Goal: Transaction & Acquisition: Book appointment/travel/reservation

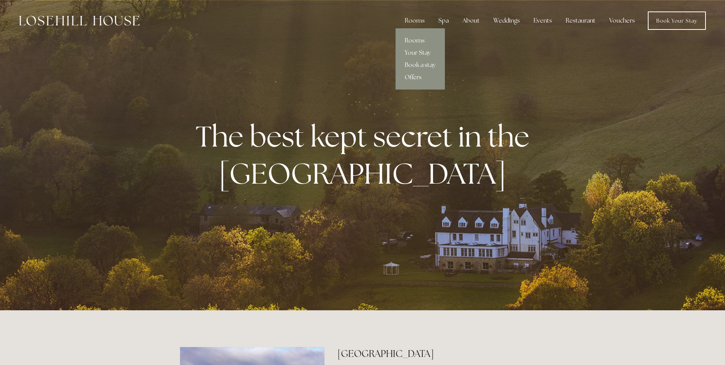
click at [419, 76] on link "Offers" at bounding box center [420, 77] width 49 height 12
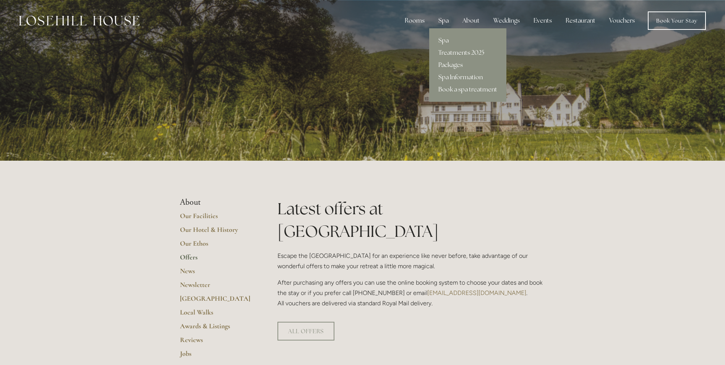
click at [441, 23] on div "Spa" at bounding box center [443, 20] width 23 height 15
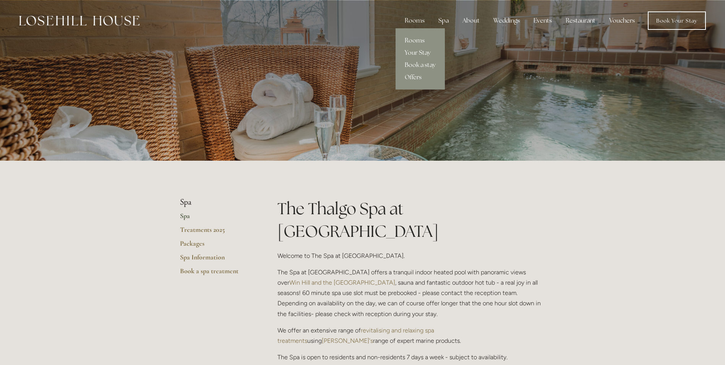
click at [413, 41] on link "Rooms" at bounding box center [420, 40] width 49 height 12
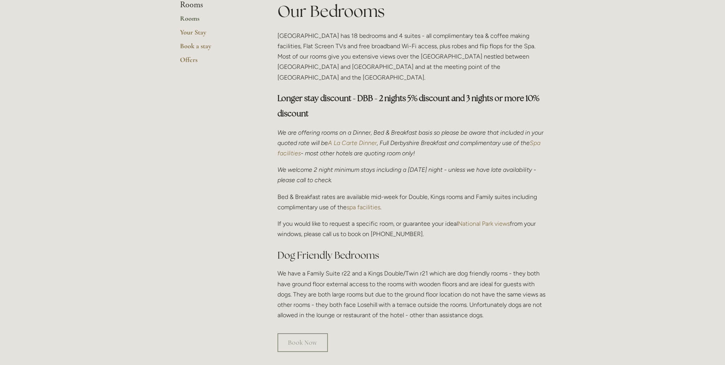
scroll to position [191, 0]
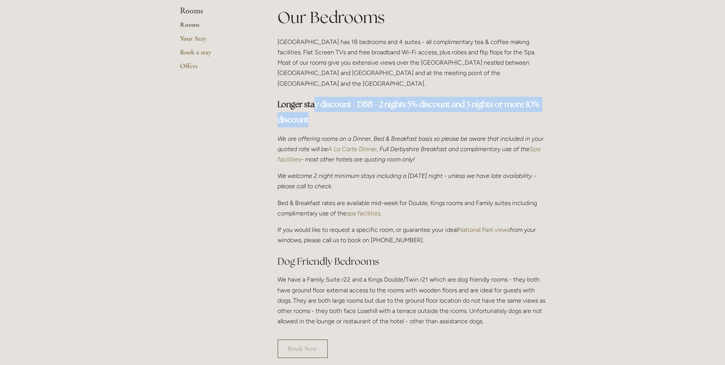
drag, startPoint x: 315, startPoint y: 93, endPoint x: 548, endPoint y: 109, distance: 233.3
click at [548, 109] on div "Our Bedrooms [GEOGRAPHIC_DATA] has 18 bedrooms and 4 suites - all complimentary…" at bounding box center [411, 169] width 281 height 326
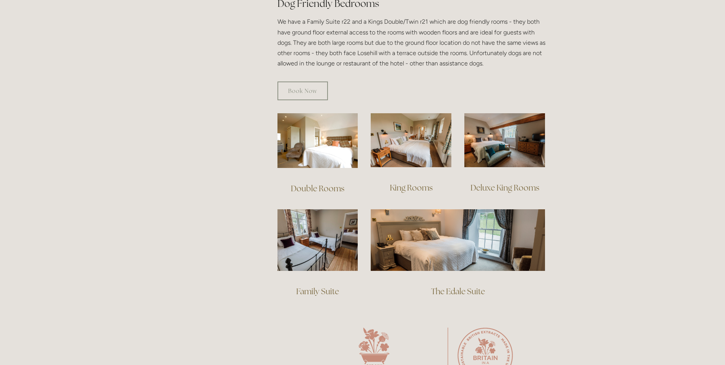
scroll to position [459, 0]
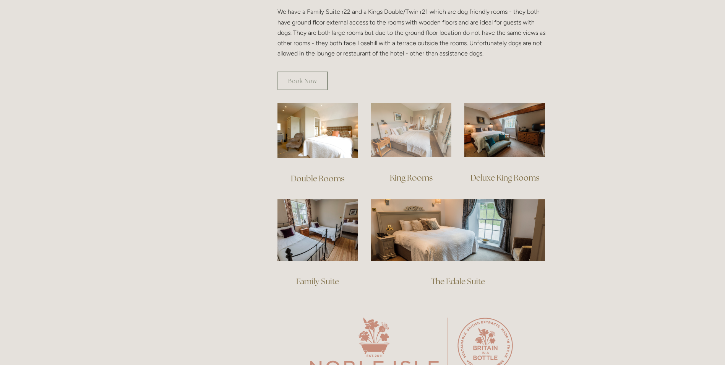
click at [395, 140] on img at bounding box center [411, 130] width 81 height 54
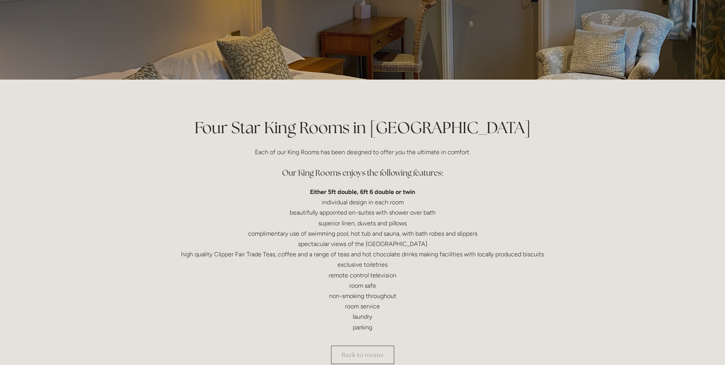
scroll to position [153, 0]
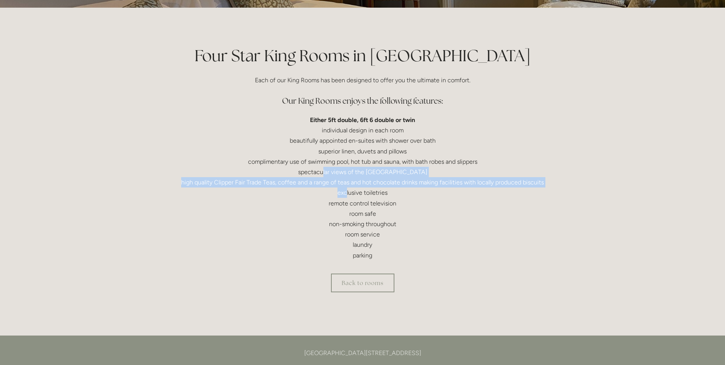
drag, startPoint x: 337, startPoint y: 177, endPoint x: 346, endPoint y: 191, distance: 17.0
click at [346, 191] on p "Either 5ft double, 6ft 6 double or twin individual design in each room beautifu…" at bounding box center [362, 188] width 365 height 146
drag, startPoint x: 342, startPoint y: 169, endPoint x: 362, endPoint y: 179, distance: 22.4
click at [362, 179] on p "Either 5ft double, 6ft 6 double or twin individual design in each room beautifu…" at bounding box center [362, 188] width 365 height 146
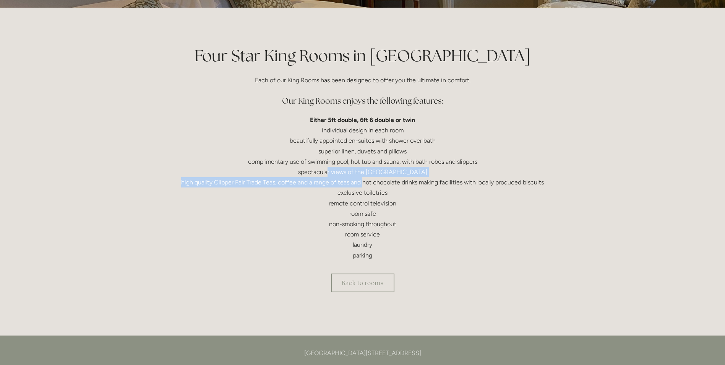
click at [362, 179] on p "Either 5ft double, 6ft 6 double or twin individual design in each room beautifu…" at bounding box center [362, 188] width 365 height 146
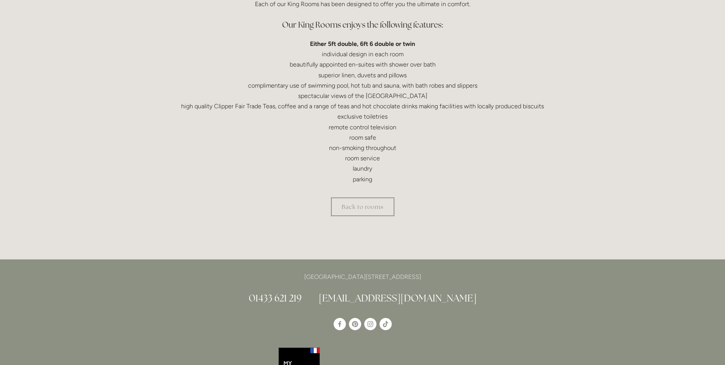
scroll to position [229, 0]
click at [367, 214] on link "Back to rooms" at bounding box center [362, 206] width 63 height 19
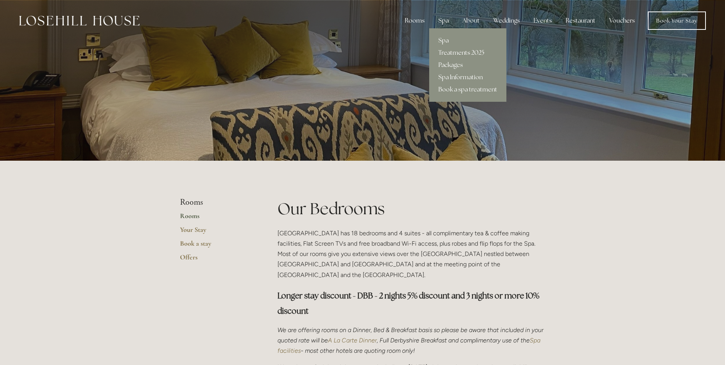
click at [454, 52] on link "Treatments 2025" at bounding box center [467, 53] width 77 height 12
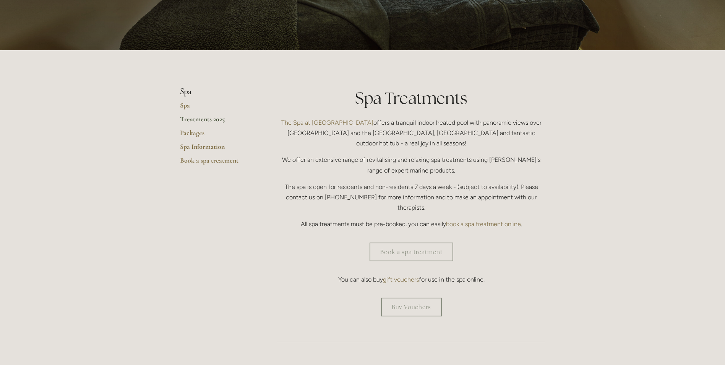
scroll to position [115, 0]
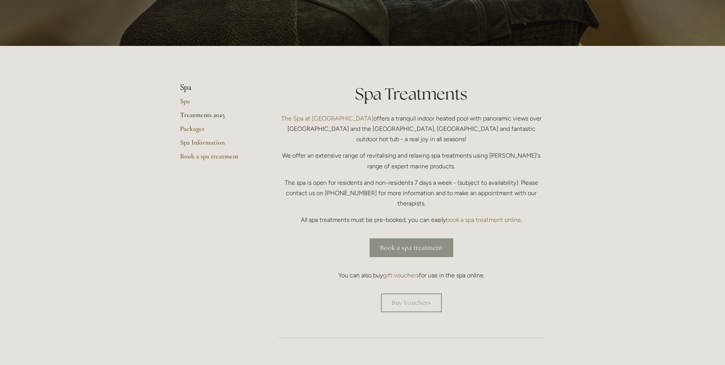
click at [384, 238] on link "Book a spa treatment" at bounding box center [412, 247] width 84 height 19
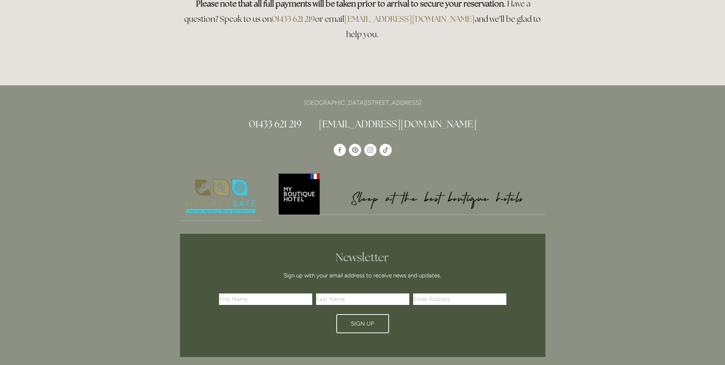
scroll to position [115, 0]
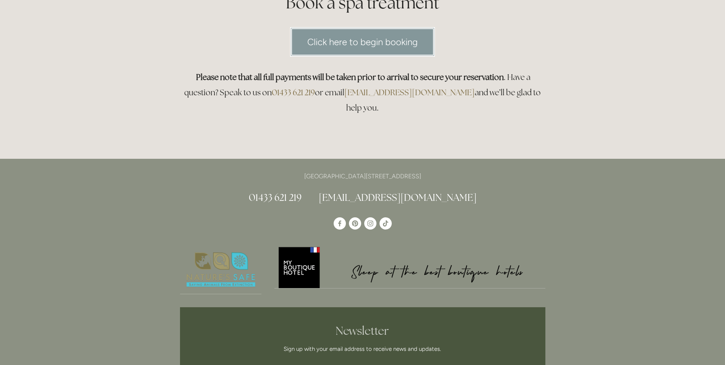
click at [345, 42] on link "Click here to begin booking" at bounding box center [362, 41] width 145 height 29
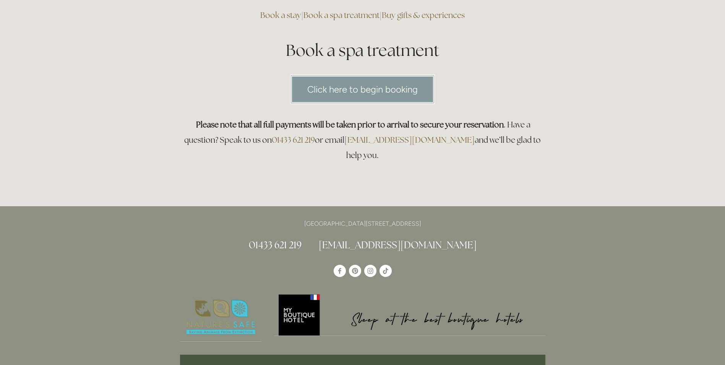
scroll to position [0, 0]
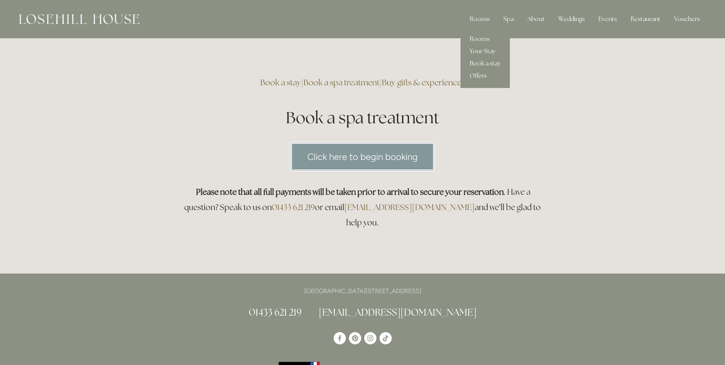
click at [483, 62] on link "Book a stay" at bounding box center [485, 63] width 49 height 12
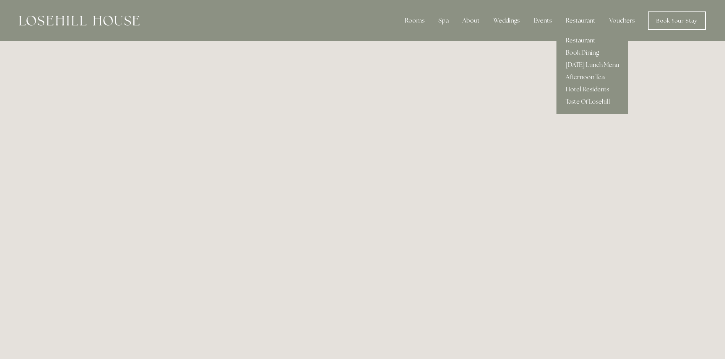
click at [579, 40] on link "Restaurant" at bounding box center [592, 40] width 72 height 12
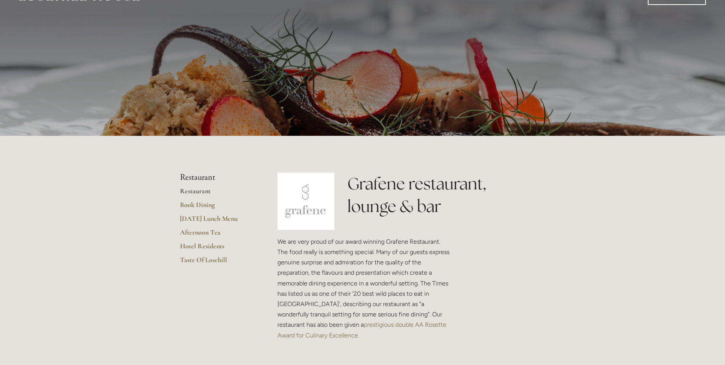
scroll to position [38, 0]
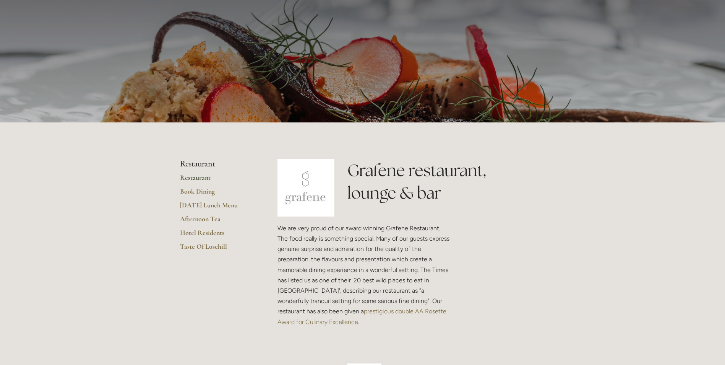
click at [199, 177] on link "Restaurant" at bounding box center [216, 180] width 73 height 14
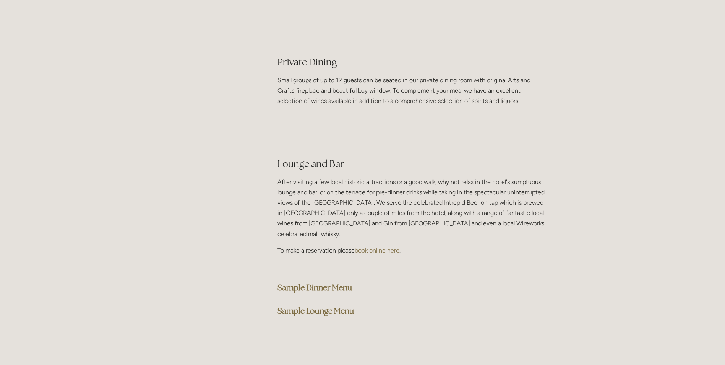
scroll to position [1873, 0]
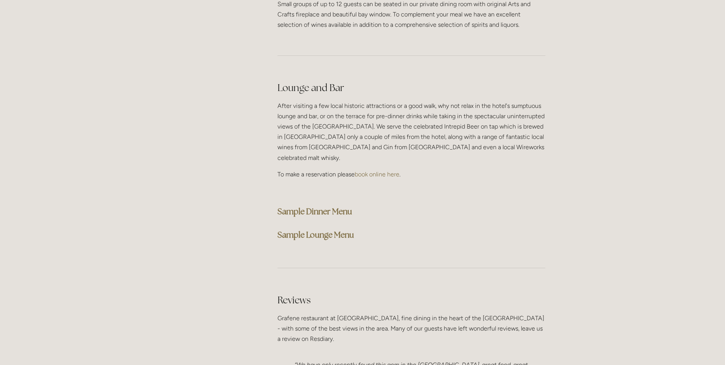
click at [328, 206] on strong "Sample Dinner Menu" at bounding box center [314, 211] width 75 height 10
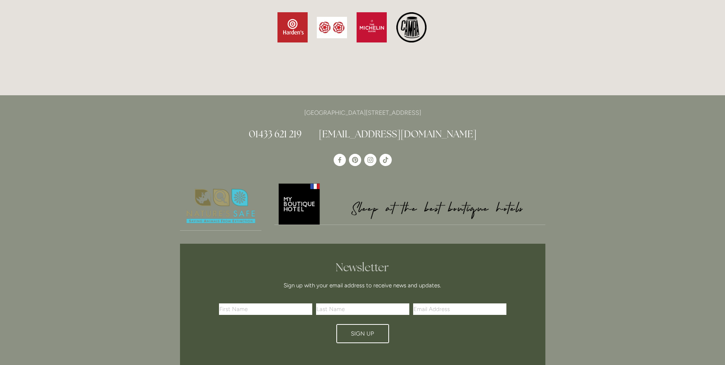
scroll to position [2346, 0]
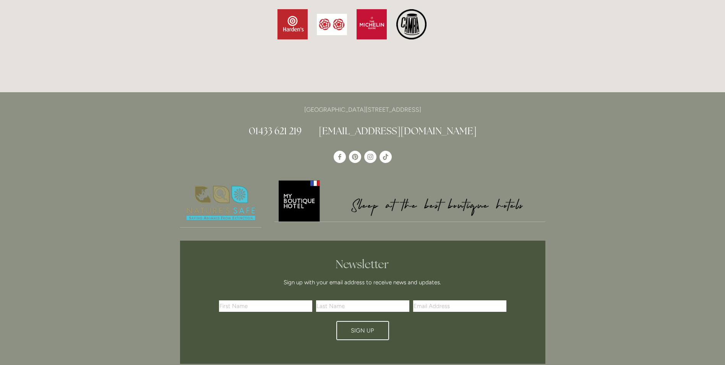
click at [365, 125] on link "[EMAIL_ADDRESS][DOMAIN_NAME]" at bounding box center [398, 131] width 158 height 12
drag, startPoint x: 456, startPoint y: 103, endPoint x: 345, endPoint y: 107, distance: 111.7
click at [345, 124] on h2 "01433 621 219 info@losehillhouse.co.uk" at bounding box center [362, 130] width 365 height 13
copy link "[EMAIL_ADDRESS][DOMAIN_NAME]"
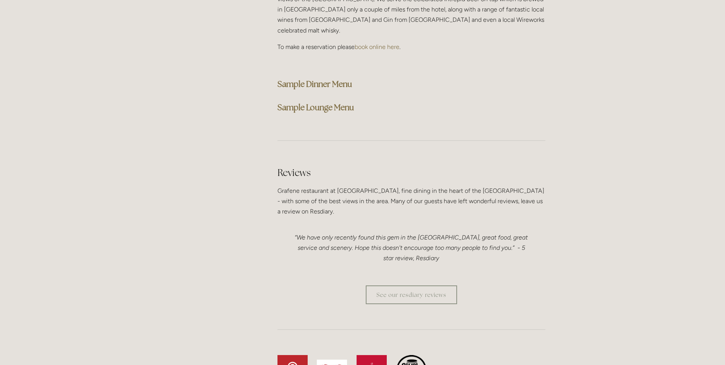
scroll to position [1887, 0]
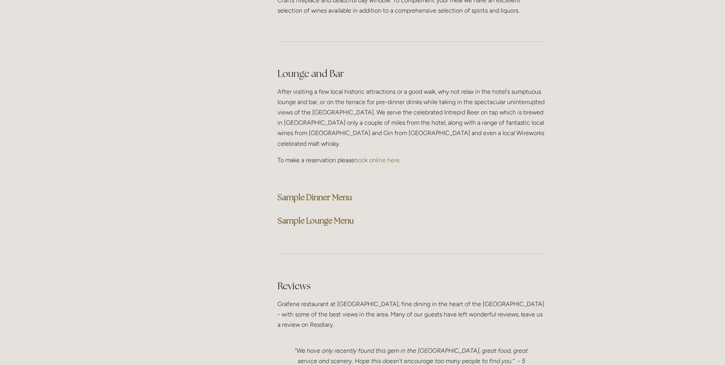
click at [322, 215] on strong "Sample Lounge Menu" at bounding box center [315, 220] width 76 height 10
click at [352, 192] on strong "Sample Dinner Menu" at bounding box center [314, 197] width 75 height 10
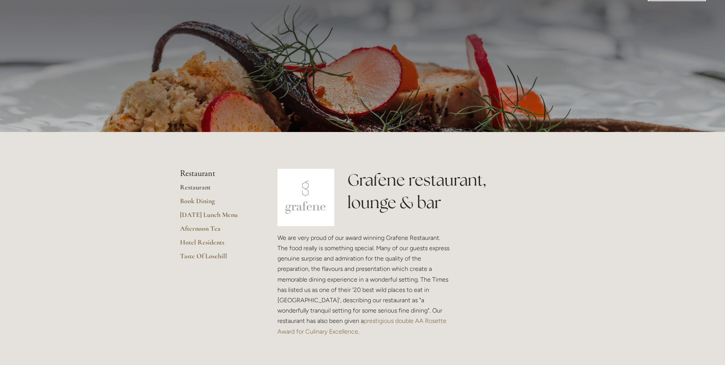
scroll to position [0, 0]
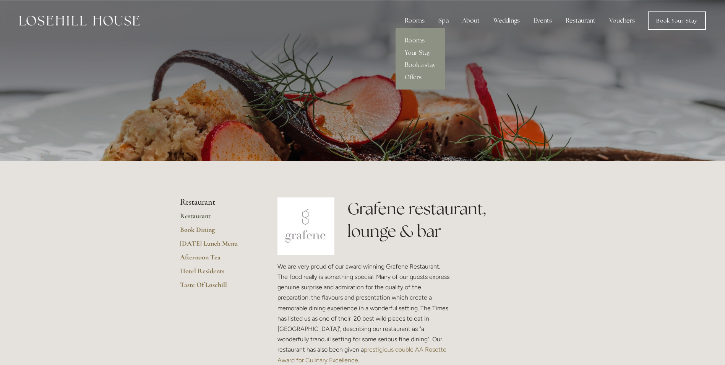
click at [415, 17] on div "Rooms" at bounding box center [415, 20] width 32 height 15
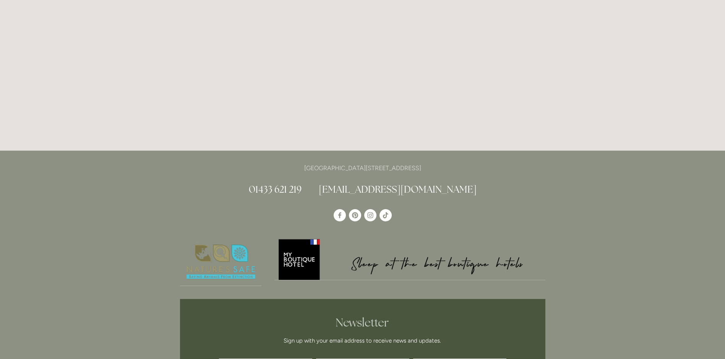
scroll to position [1584, 0]
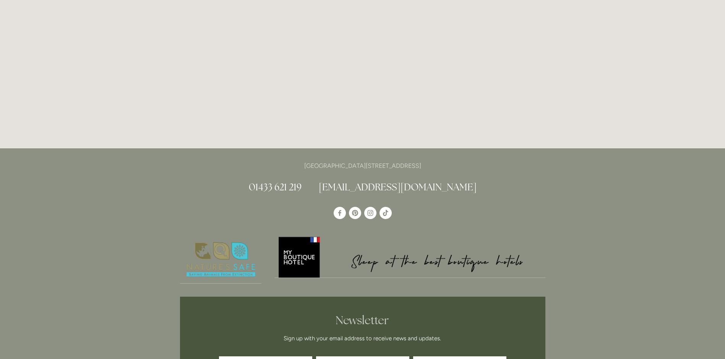
drag, startPoint x: 446, startPoint y: 168, endPoint x: 424, endPoint y: 168, distance: 22.2
click at [424, 168] on p "[GEOGRAPHIC_DATA][STREET_ADDRESS]" at bounding box center [362, 166] width 365 height 10
copy p "S33 6AF"
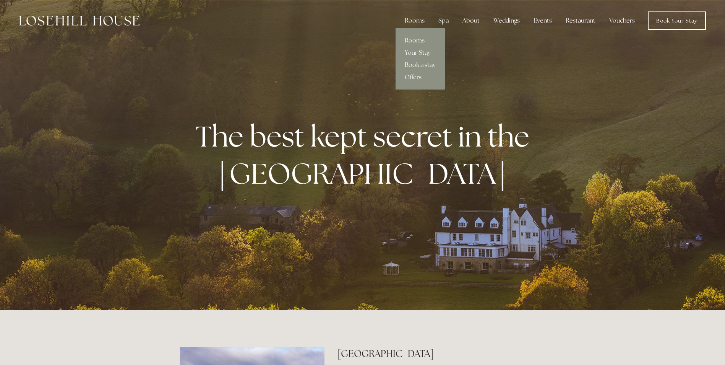
click at [419, 40] on link "Rooms" at bounding box center [420, 40] width 49 height 12
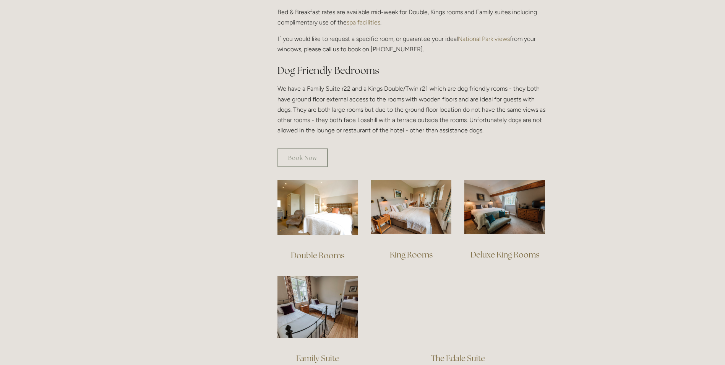
scroll to position [382, 0]
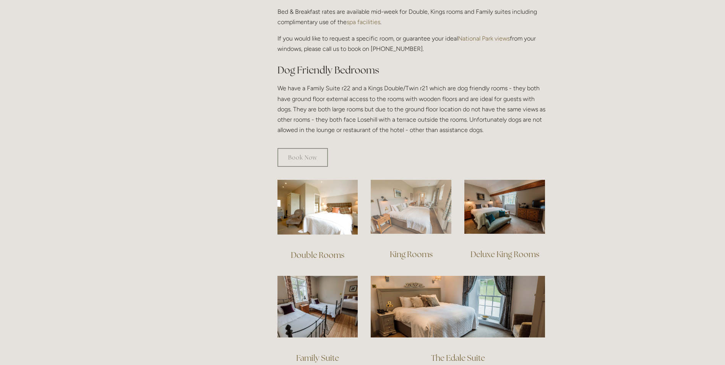
click at [410, 221] on img at bounding box center [411, 207] width 81 height 54
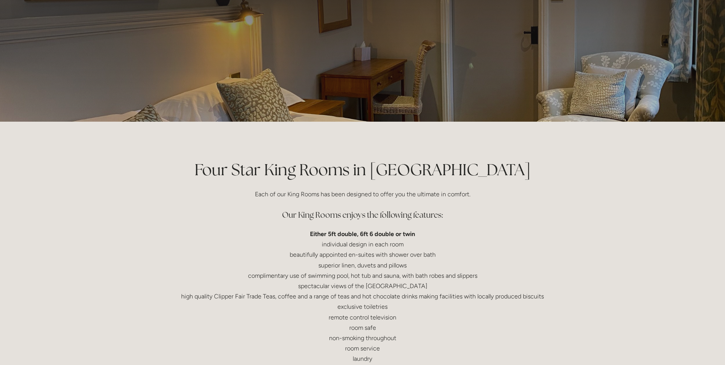
scroll to position [153, 0]
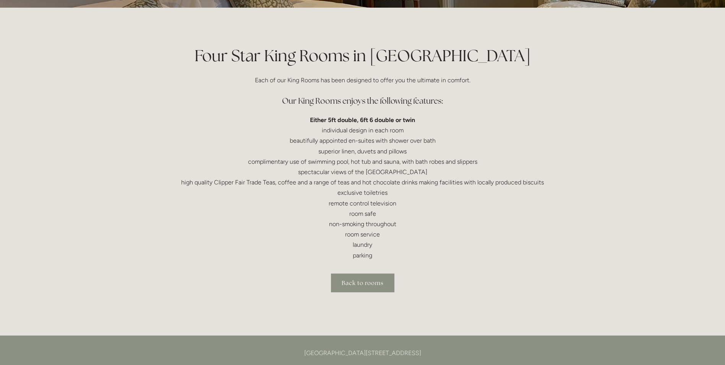
click at [367, 286] on link "Back to rooms" at bounding box center [362, 282] width 63 height 19
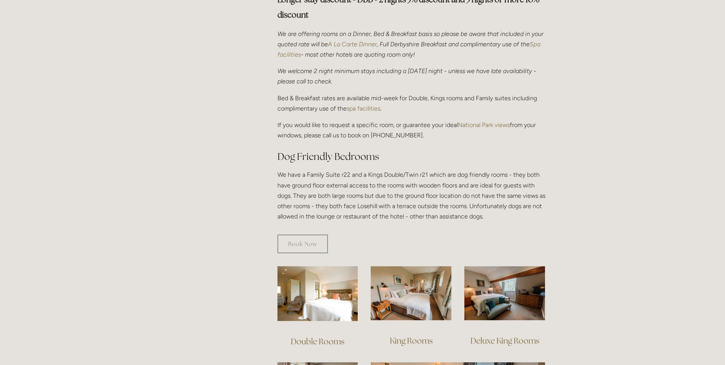
scroll to position [229, 0]
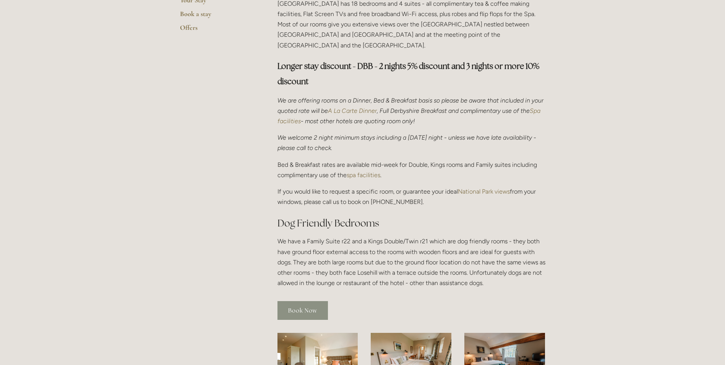
click at [311, 301] on link "Book Now" at bounding box center [302, 310] width 50 height 19
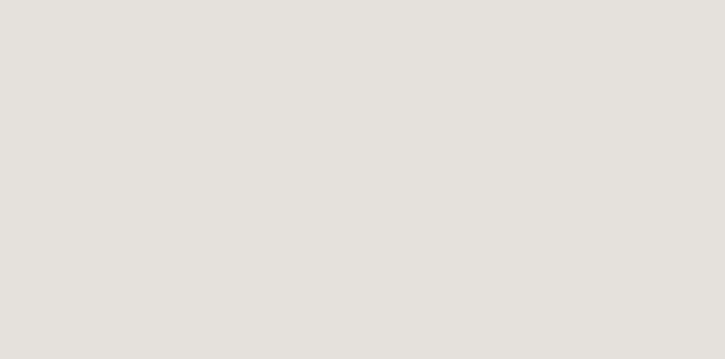
scroll to position [573, 0]
